Goal: Task Accomplishment & Management: Manage account settings

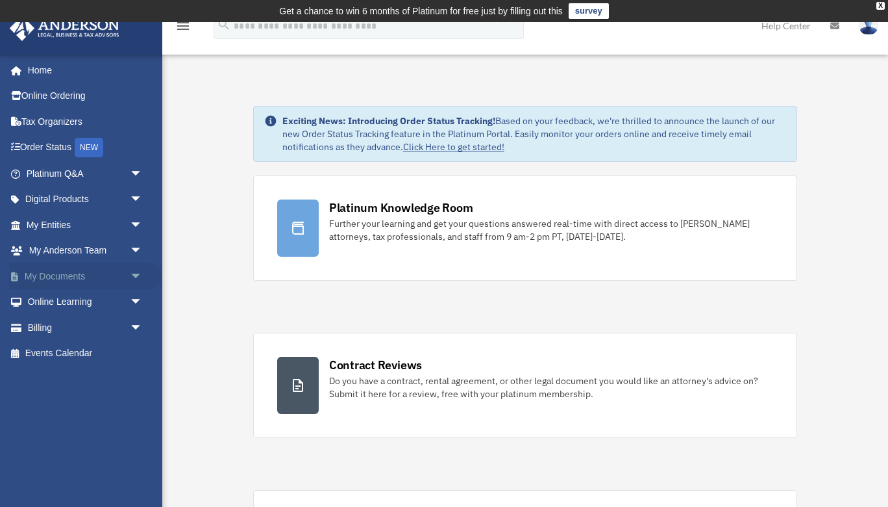
click at [105, 283] on link "My Documents arrow_drop_down" at bounding box center [85, 276] width 153 height 26
click at [144, 275] on span "arrow_drop_down" at bounding box center [143, 276] width 26 height 27
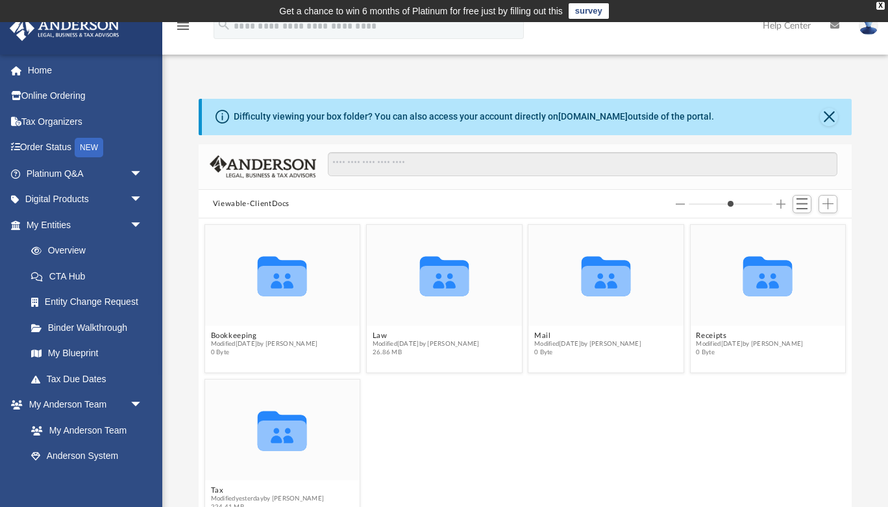
scroll to position [19, 0]
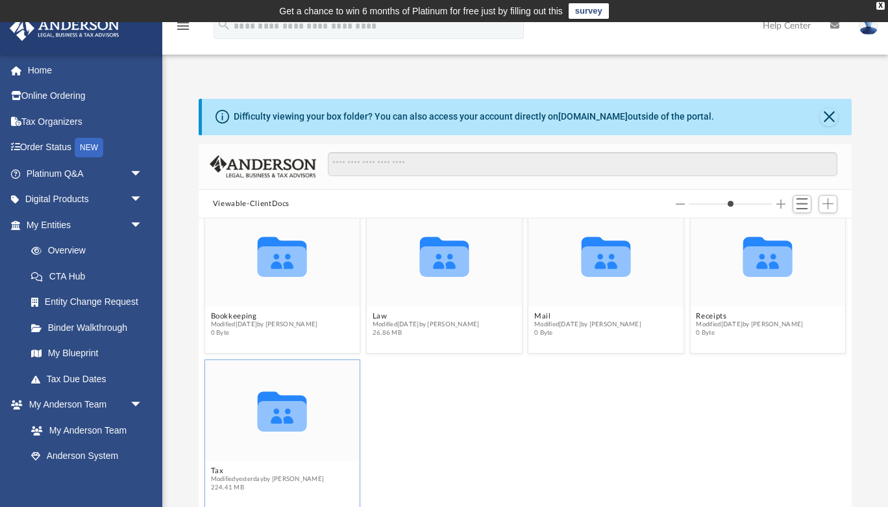
click at [308, 420] on icon "Collaborated Folder" at bounding box center [282, 410] width 93 height 60
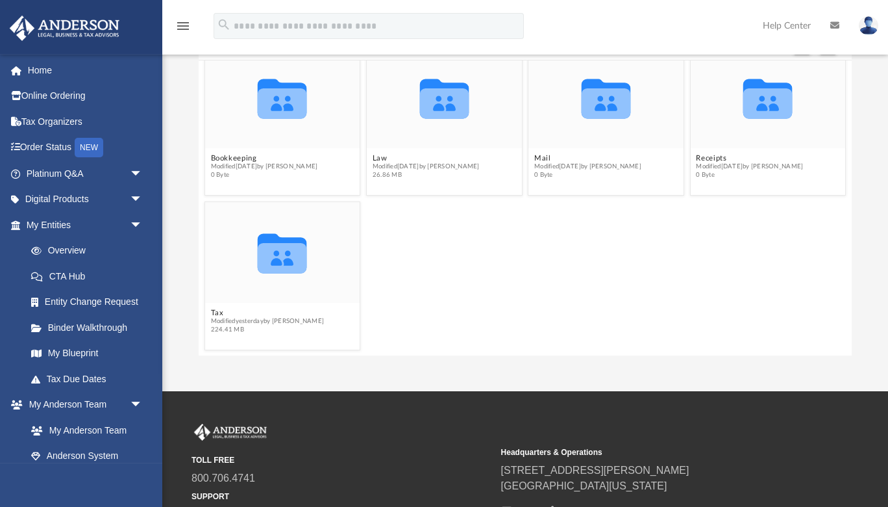
scroll to position [174, 0]
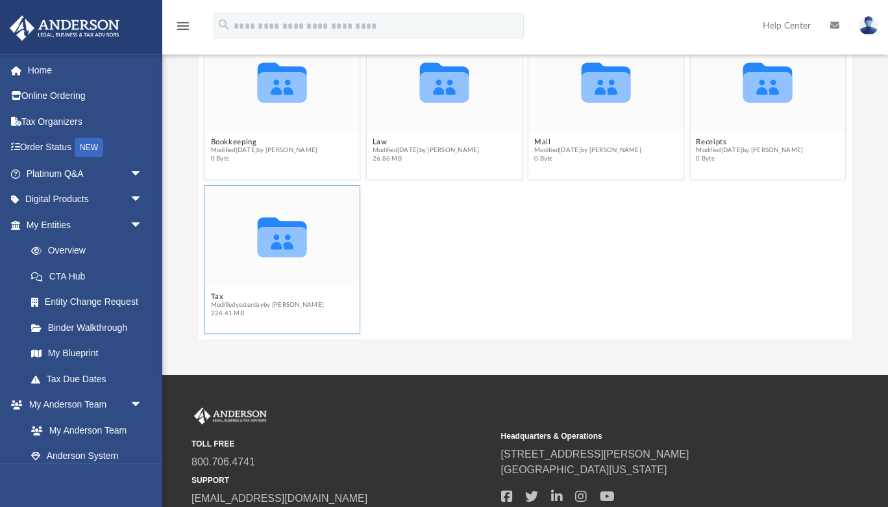
click at [262, 240] on icon "grid" at bounding box center [282, 242] width 49 height 31
click at [291, 257] on icon "Collaborated Folder" at bounding box center [282, 236] width 93 height 60
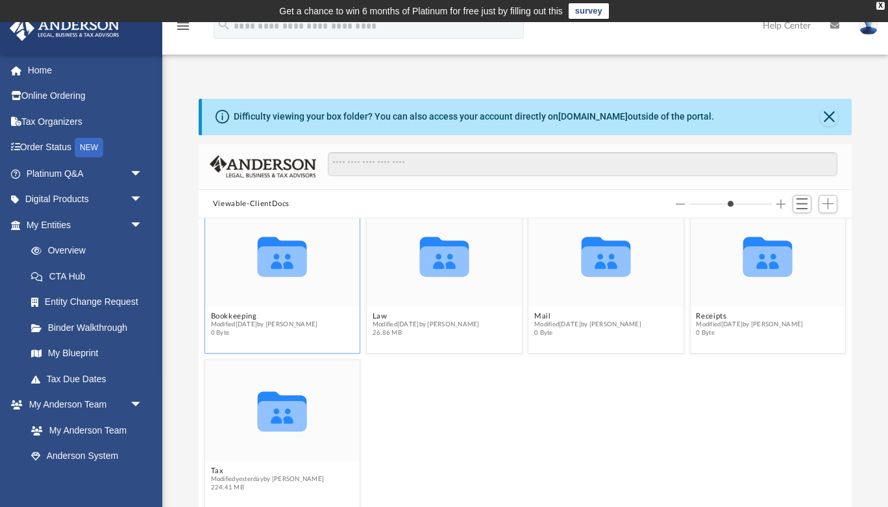
scroll to position [5, 0]
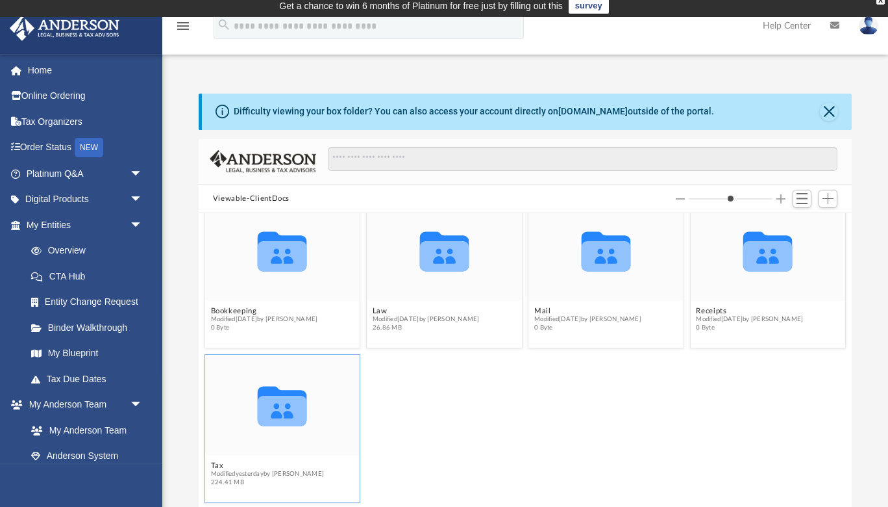
click at [293, 422] on icon "grid" at bounding box center [282, 411] width 49 height 31
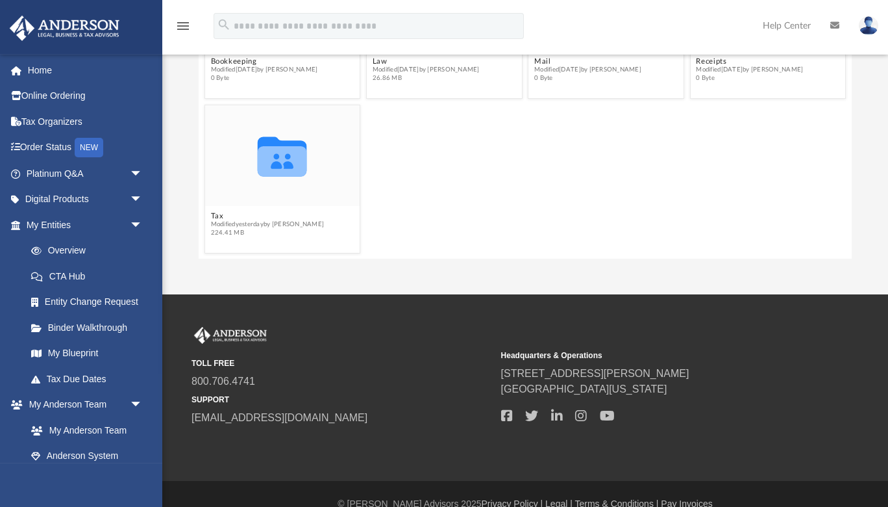
scroll to position [275, 0]
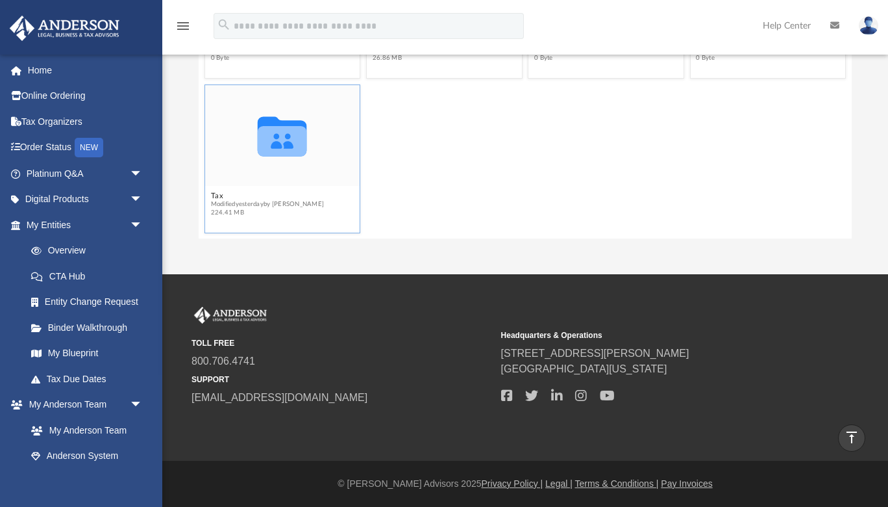
click at [253, 175] on div "Collaborated Folder" at bounding box center [282, 135] width 155 height 101
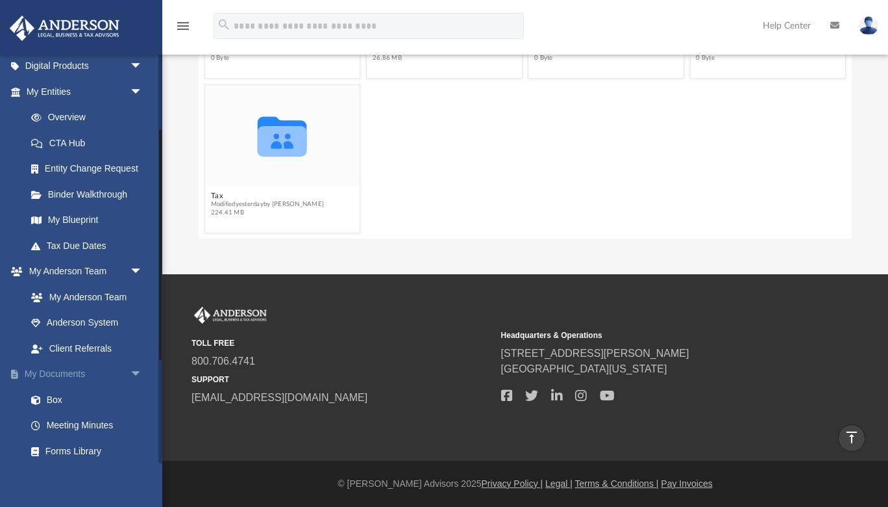
scroll to position [133, 0]
click at [59, 396] on link "Box" at bounding box center [90, 399] width 144 height 26
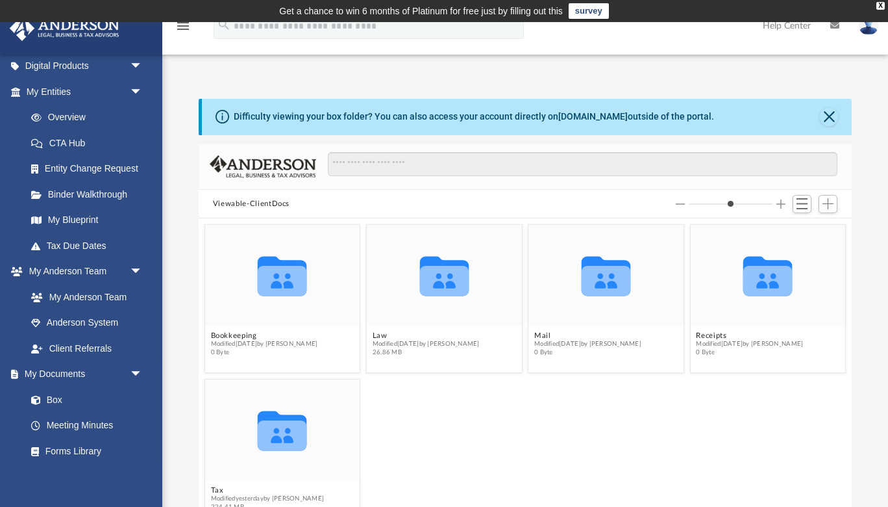
scroll to position [19, 0]
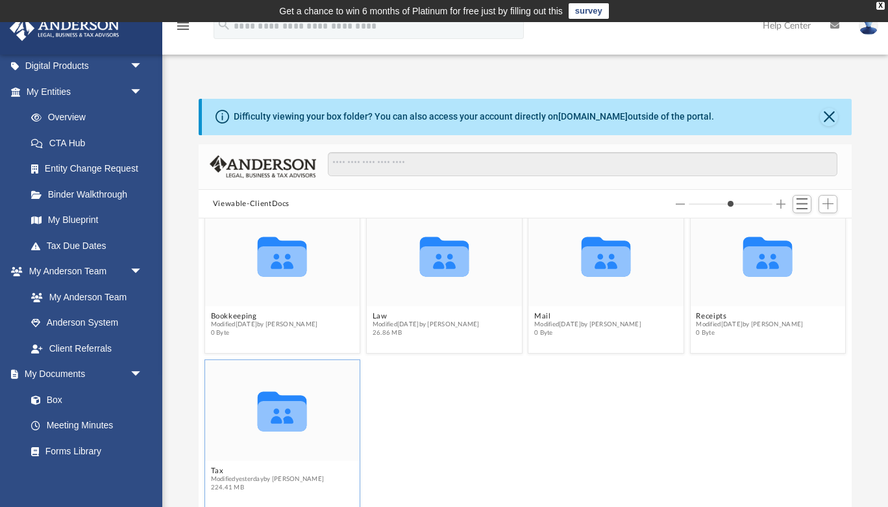
click at [293, 416] on icon "grid" at bounding box center [282, 416] width 49 height 31
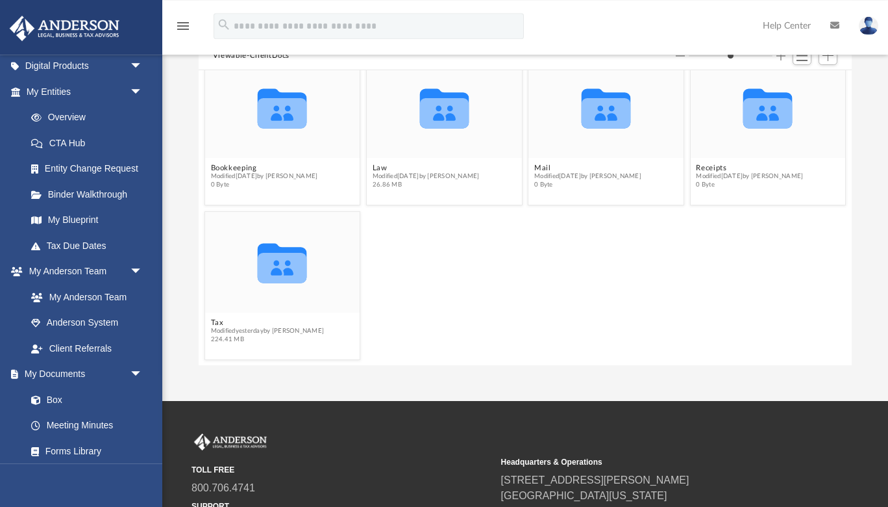
scroll to position [151, 0]
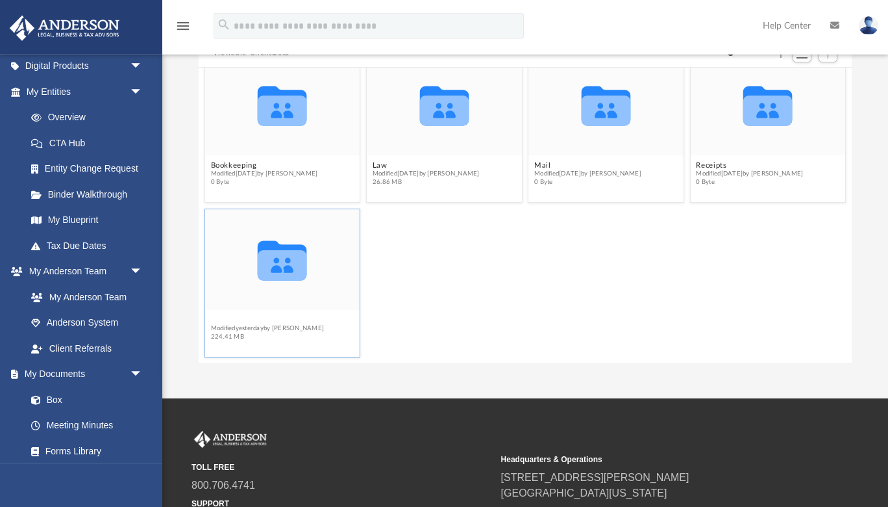
click at [296, 317] on button "Tax" at bounding box center [267, 320] width 114 height 8
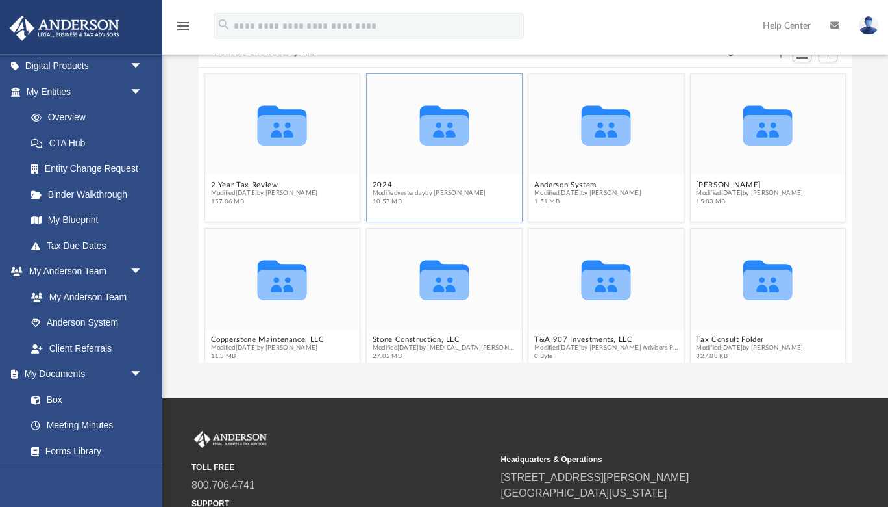
click at [437, 164] on div "Collaborated Folder" at bounding box center [444, 124] width 155 height 101
click at [381, 181] on button "2024" at bounding box center [430, 185] width 114 height 8
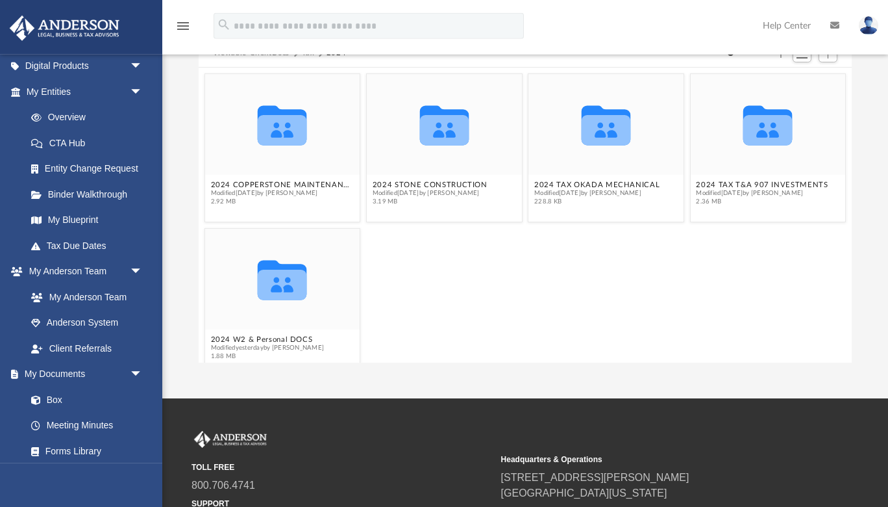
scroll to position [19, 0]
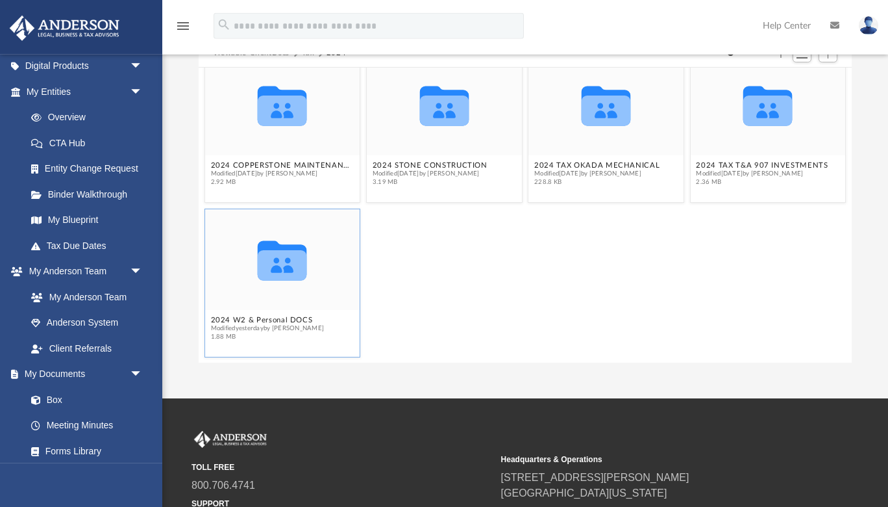
click at [333, 323] on figcaption "2024 W2 & Personal DOCS Modified [DATE] by [PERSON_NAME] 1.88 MB" at bounding box center [282, 328] width 155 height 34
click at [268, 320] on button "2024 W2 & Personal DOCS" at bounding box center [267, 320] width 114 height 8
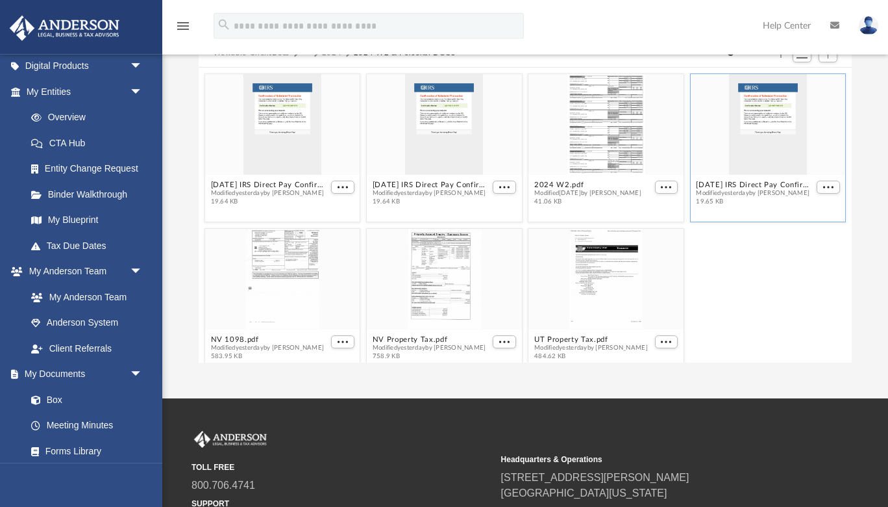
scroll to position [0, 0]
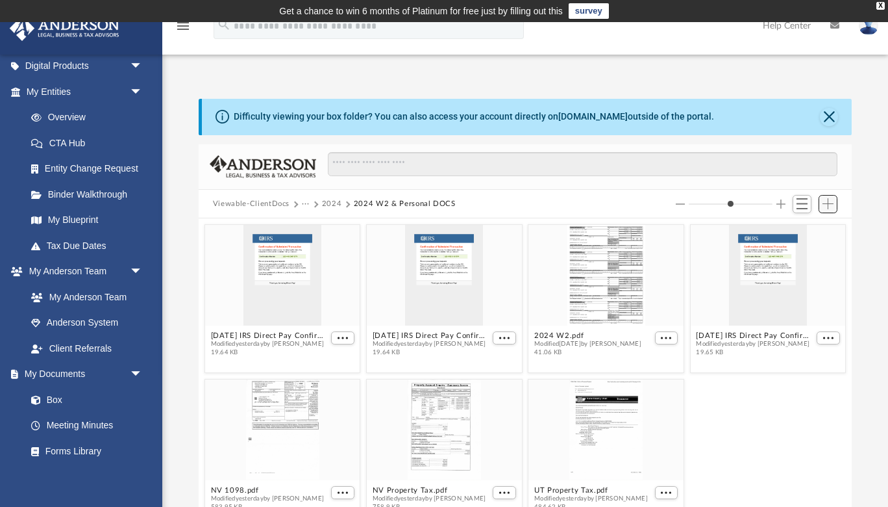
click at [830, 208] on span "Add" at bounding box center [828, 203] width 11 height 11
click at [807, 226] on li "Upload" at bounding box center [810, 230] width 42 height 14
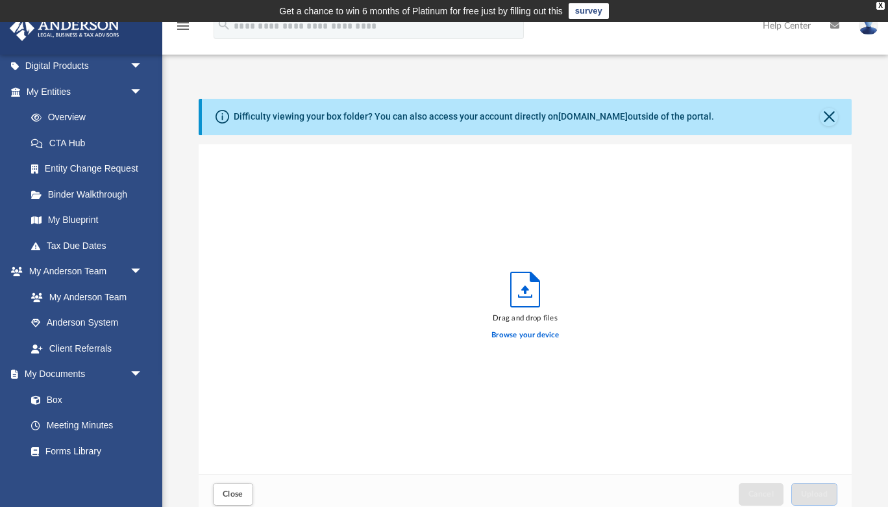
scroll to position [329, 653]
click at [540, 333] on label "Browse your device" at bounding box center [526, 335] width 68 height 12
click at [0, 0] on input "Browse your device" at bounding box center [0, 0] width 0 height 0
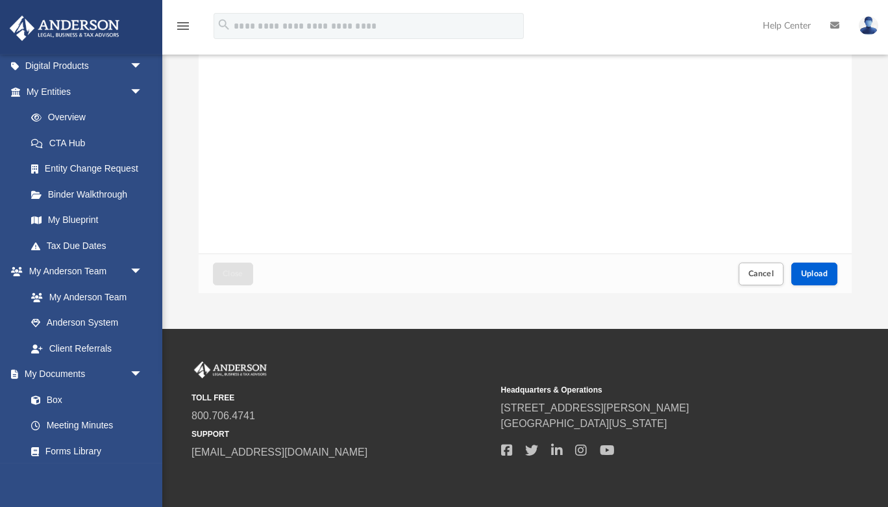
scroll to position [223, 0]
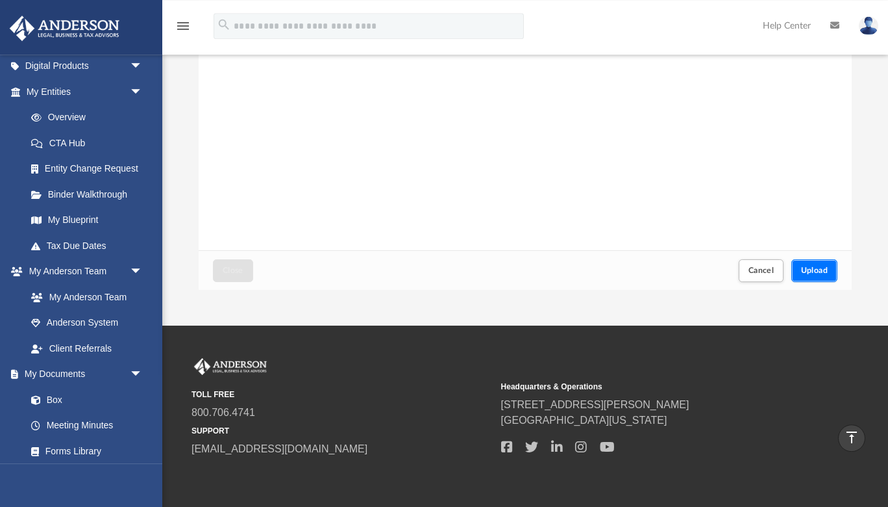
click at [826, 268] on span "Upload" at bounding box center [814, 270] width 27 height 8
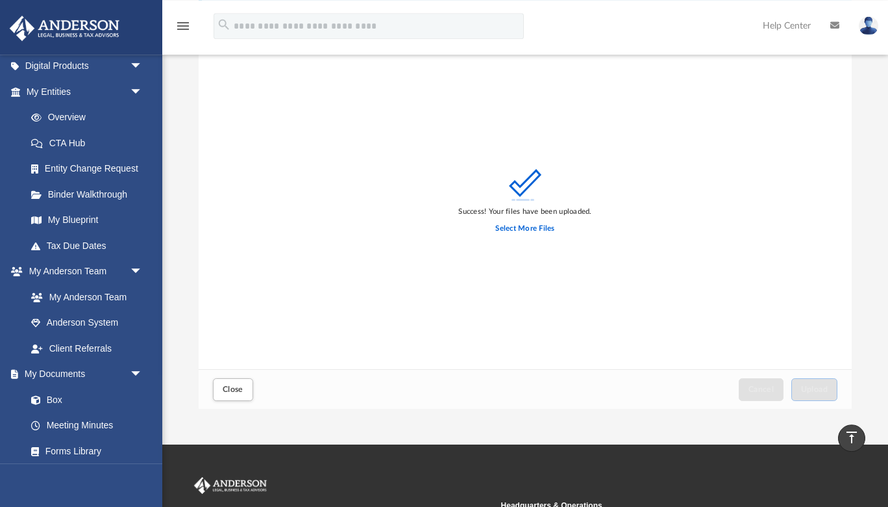
scroll to position [60, 0]
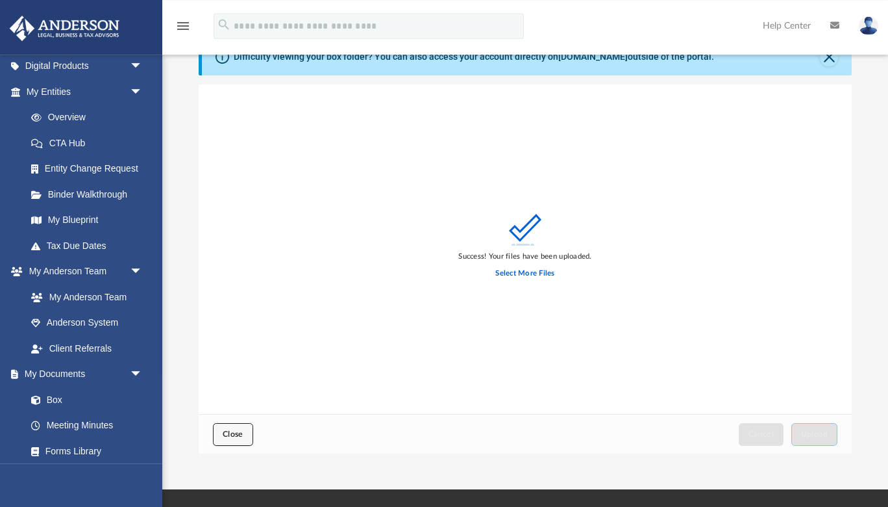
click at [234, 431] on span "Close" at bounding box center [233, 434] width 21 height 8
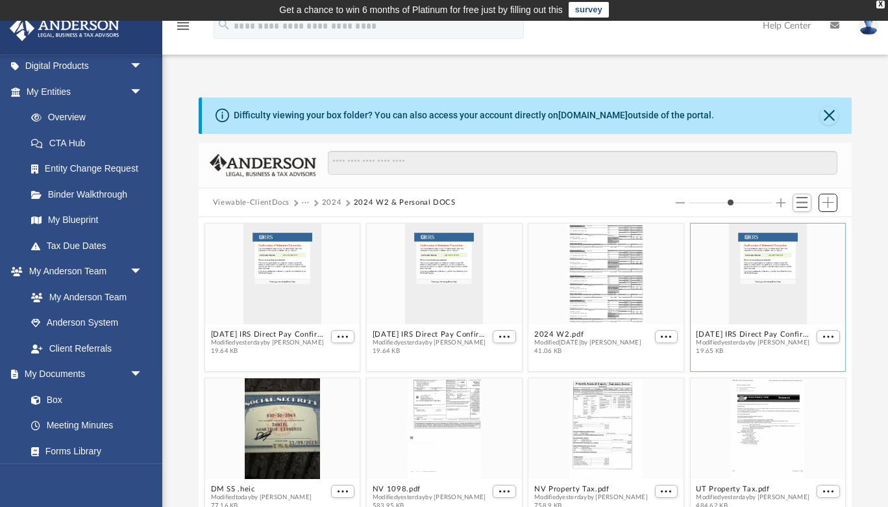
scroll to position [0, 0]
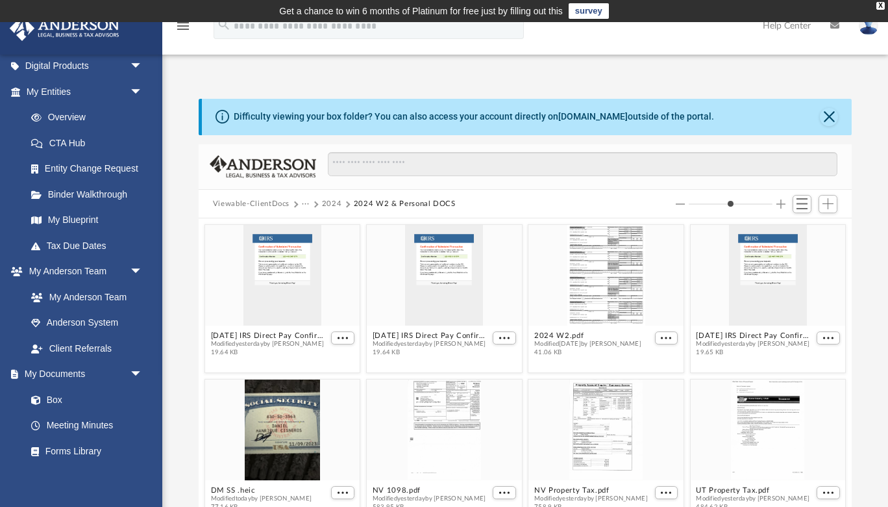
click at [862, 32] on img at bounding box center [868, 25] width 19 height 19
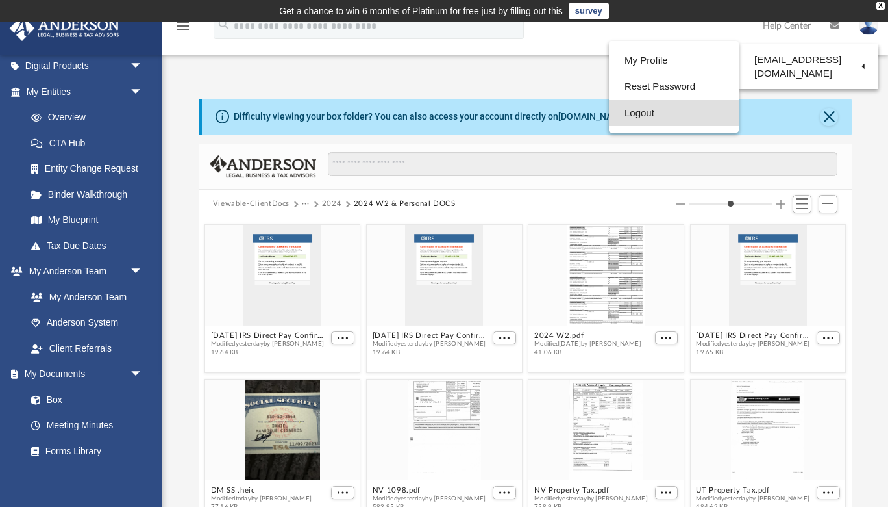
click at [632, 111] on link "Logout" at bounding box center [674, 113] width 130 height 27
